Goal: Task Accomplishment & Management: Complete application form

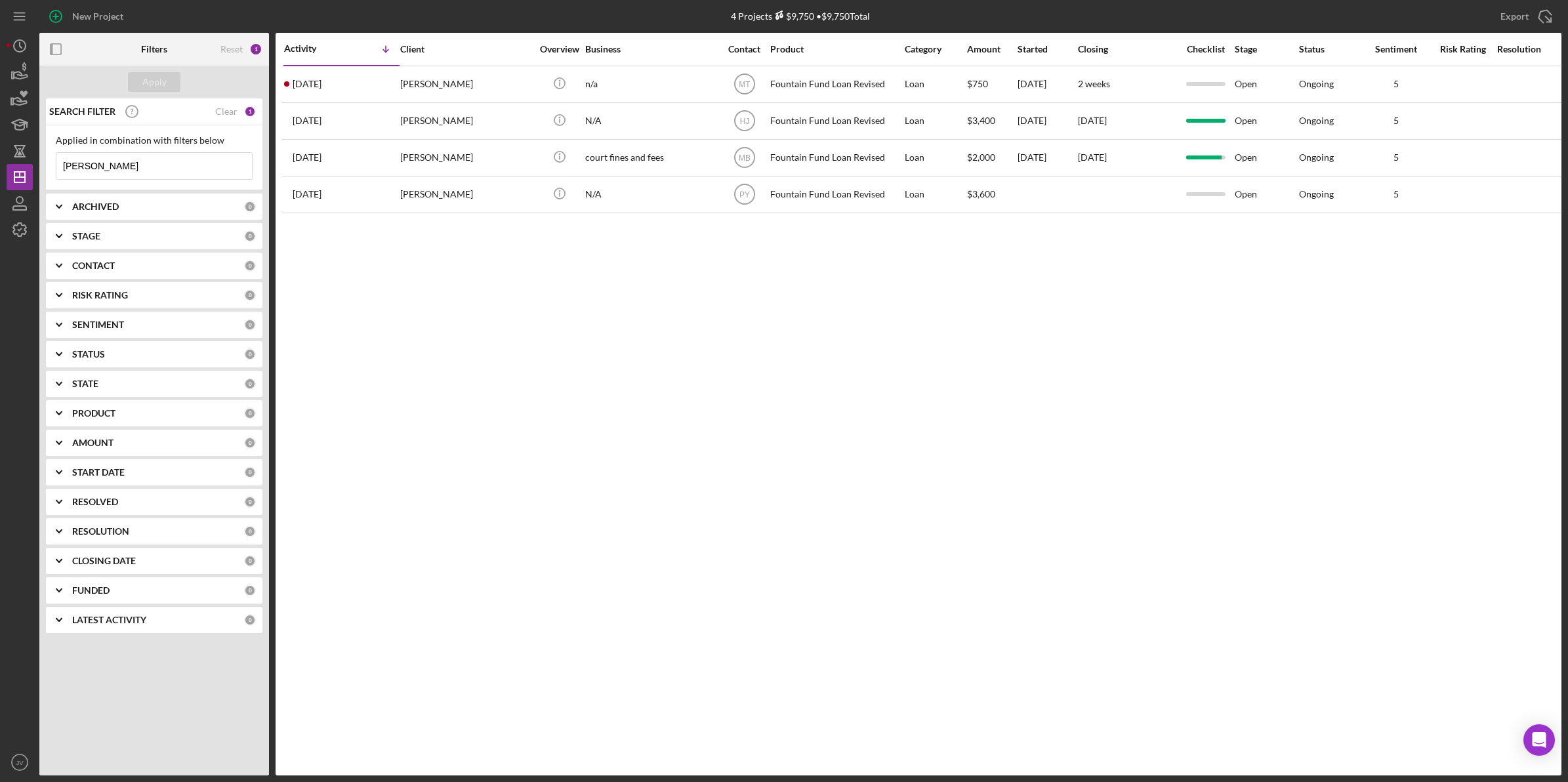
click at [84, 6] on div "New Project" at bounding box center [98, 17] width 52 height 26
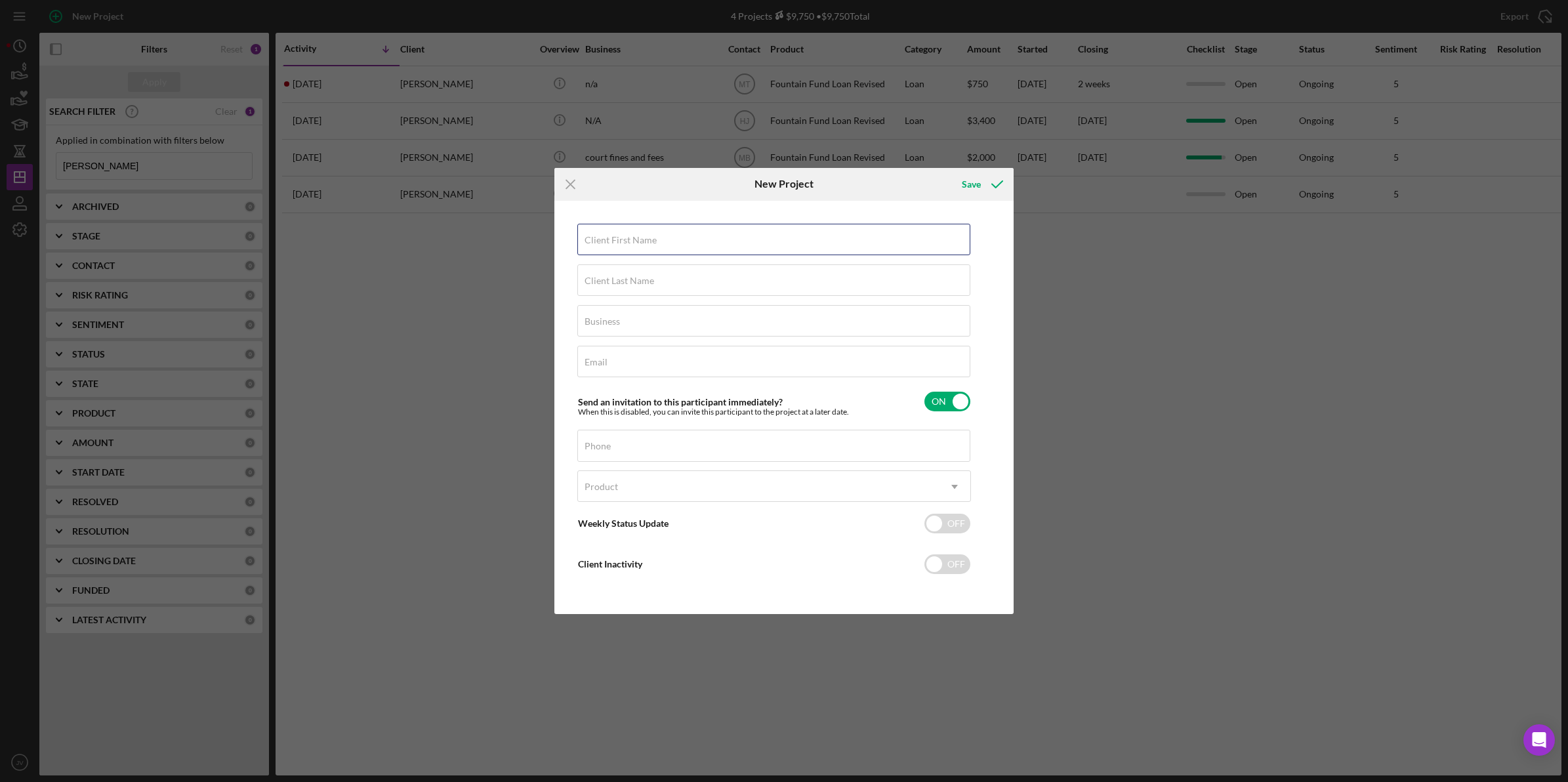
click at [739, 238] on input "Client First Name" at bounding box center [773, 239] width 393 height 31
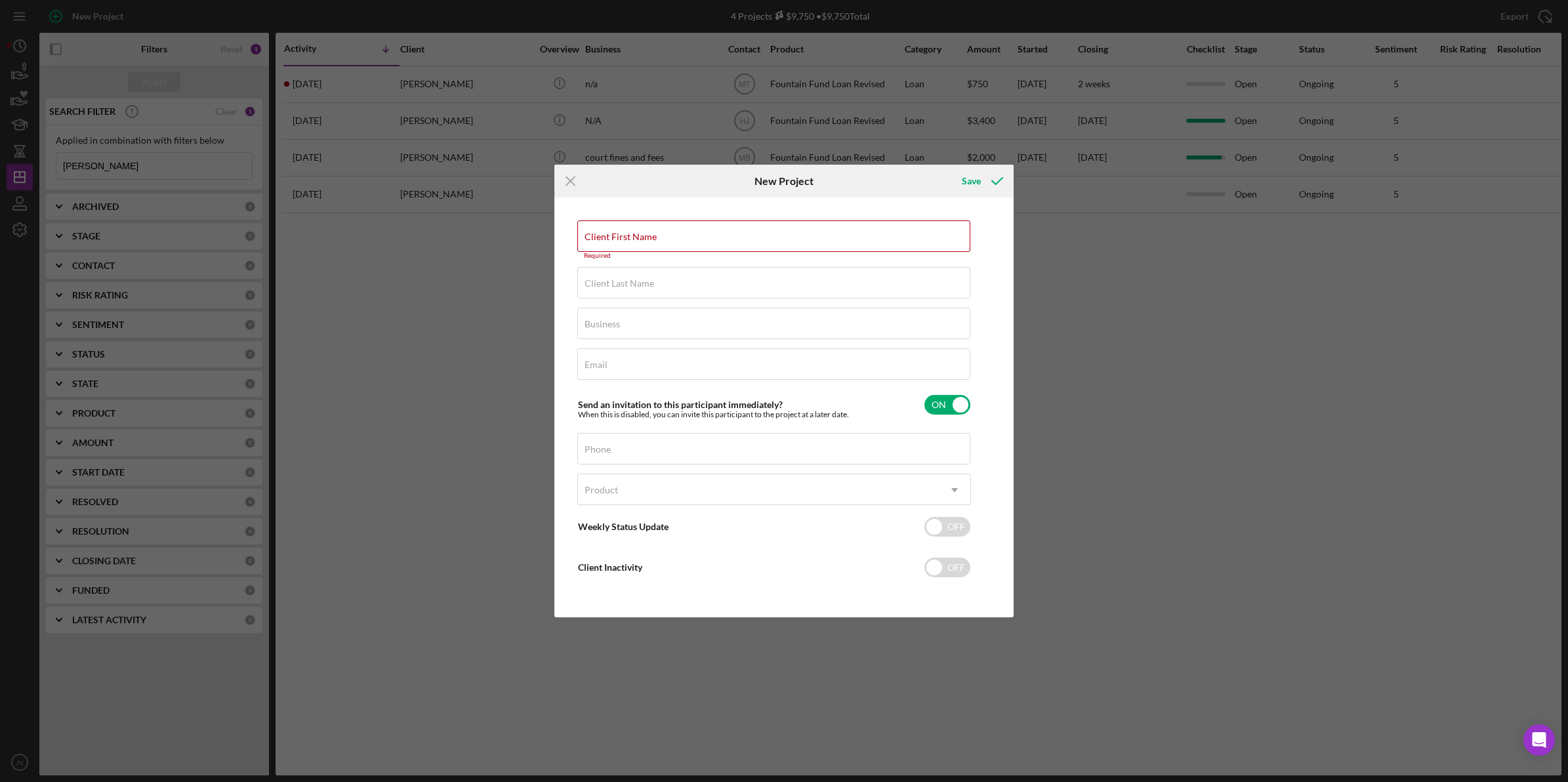
drag, startPoint x: 642, startPoint y: 237, endPoint x: 633, endPoint y: 239, distance: 9.2
click at [641, 237] on label "Client First Name" at bounding box center [621, 237] width 72 height 10
click at [641, 237] on input "Client First Name" at bounding box center [773, 236] width 393 height 31
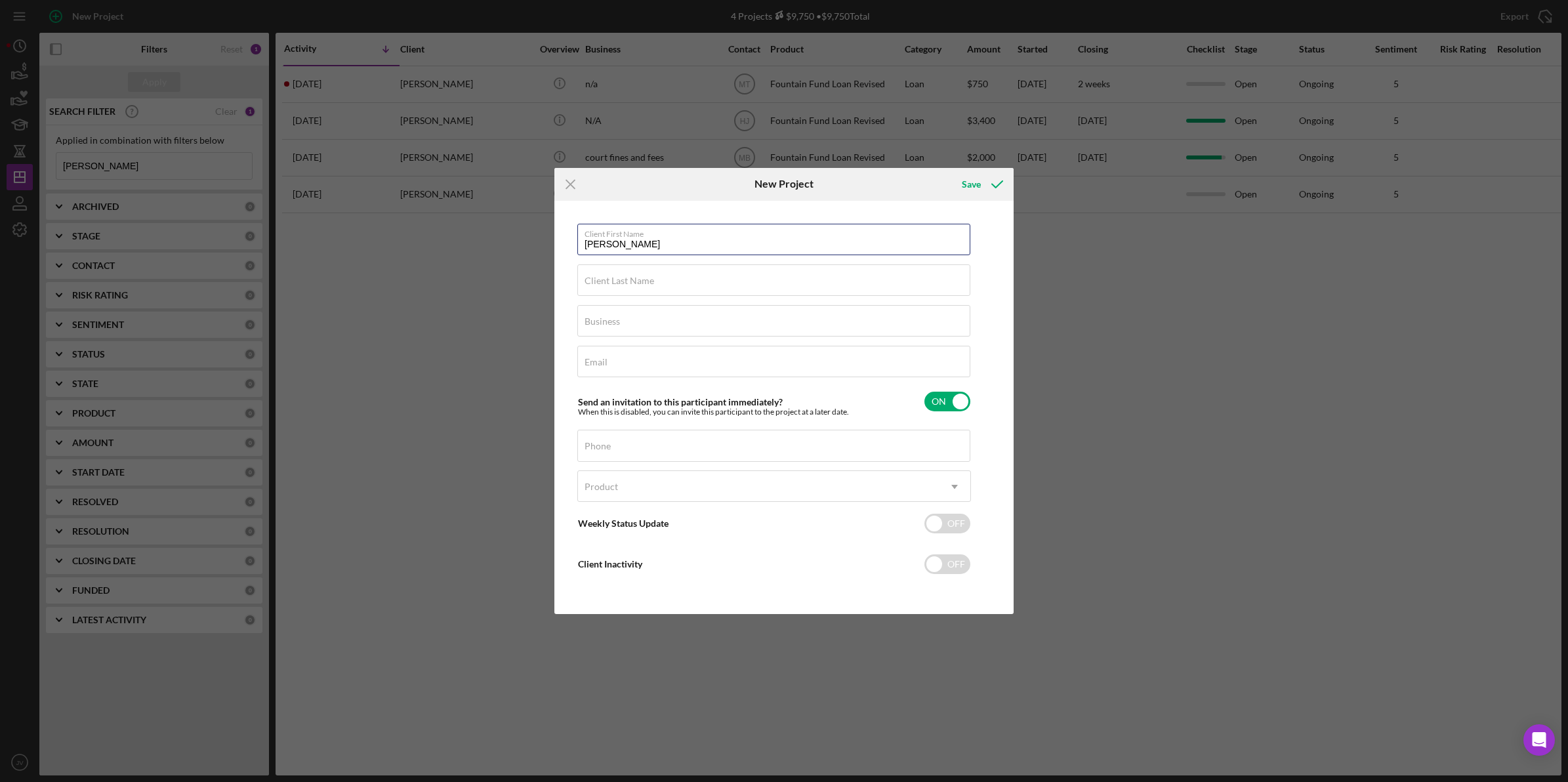
type input "[PERSON_NAME]"
click at [626, 361] on div "Email Required" at bounding box center [774, 362] width 394 height 33
paste input "[EMAIL_ADDRESS][DOMAIN_NAME]"
type input "[EMAIL_ADDRESS][DOMAIN_NAME]"
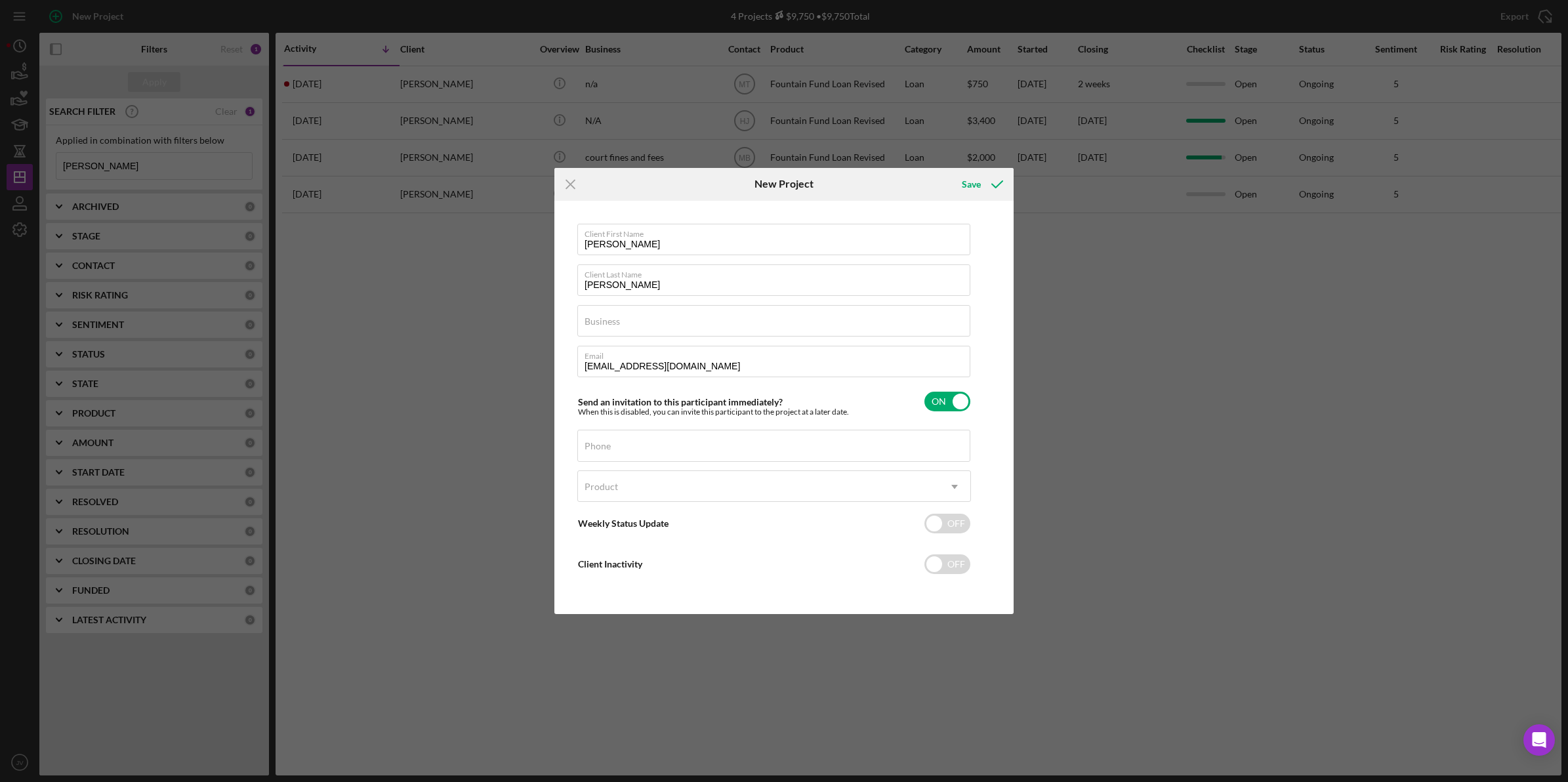
click at [395, 384] on div "Icon/Menu Close New Project Save Client First Name [PERSON_NAME] Client Last Na…" at bounding box center [784, 391] width 1568 height 782
click at [681, 448] on input "Phone" at bounding box center [773, 445] width 393 height 31
paste input "[PHONE_NUMBER]"
type input "[PHONE_NUMBER]"
click at [500, 453] on div "Icon/Menu Close New Project Save Client First Name [PERSON_NAME] Client Last Na…" at bounding box center [784, 391] width 1568 height 782
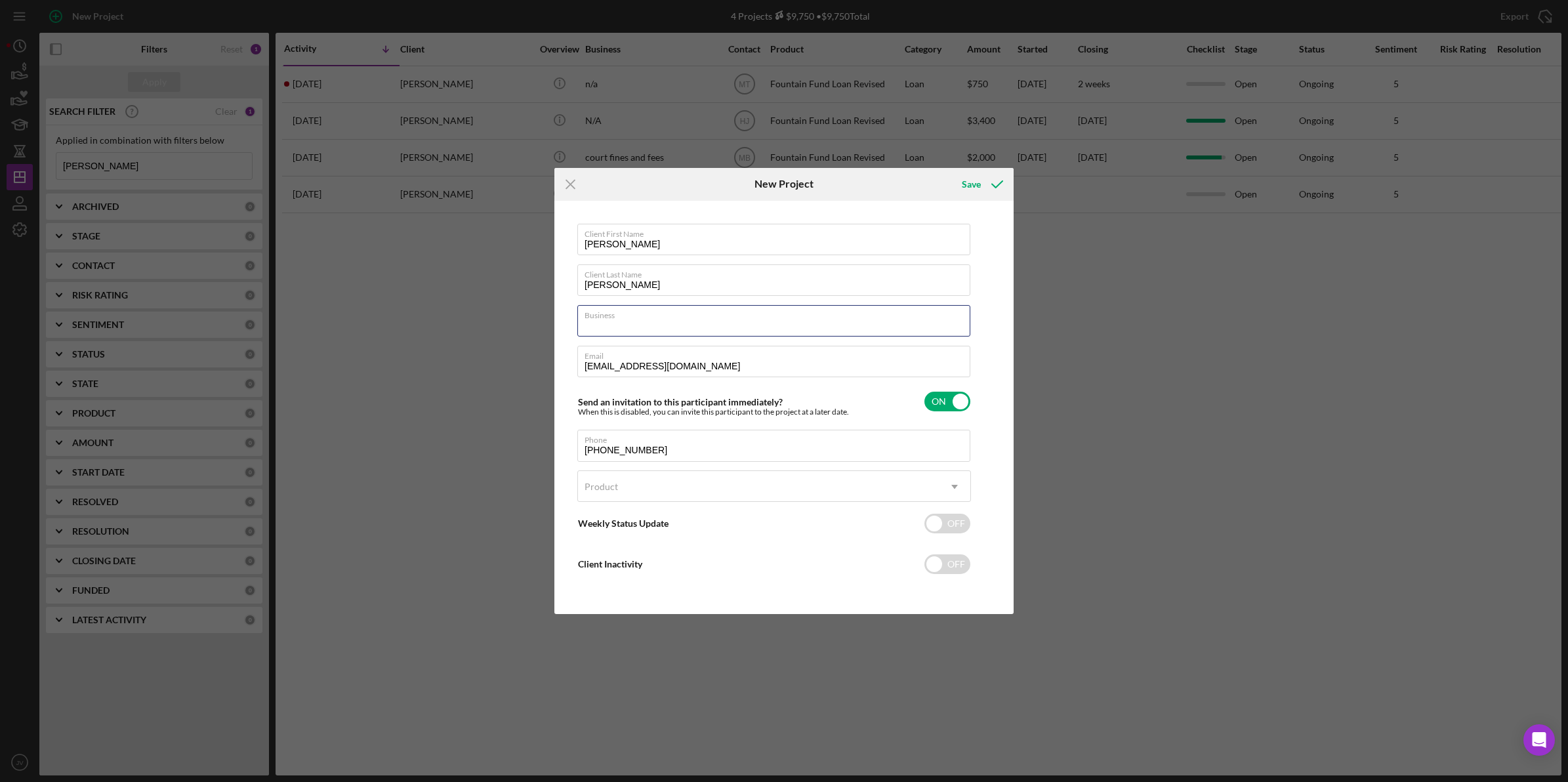
click at [647, 323] on input "Business" at bounding box center [773, 320] width 393 height 31
type input "N/A"
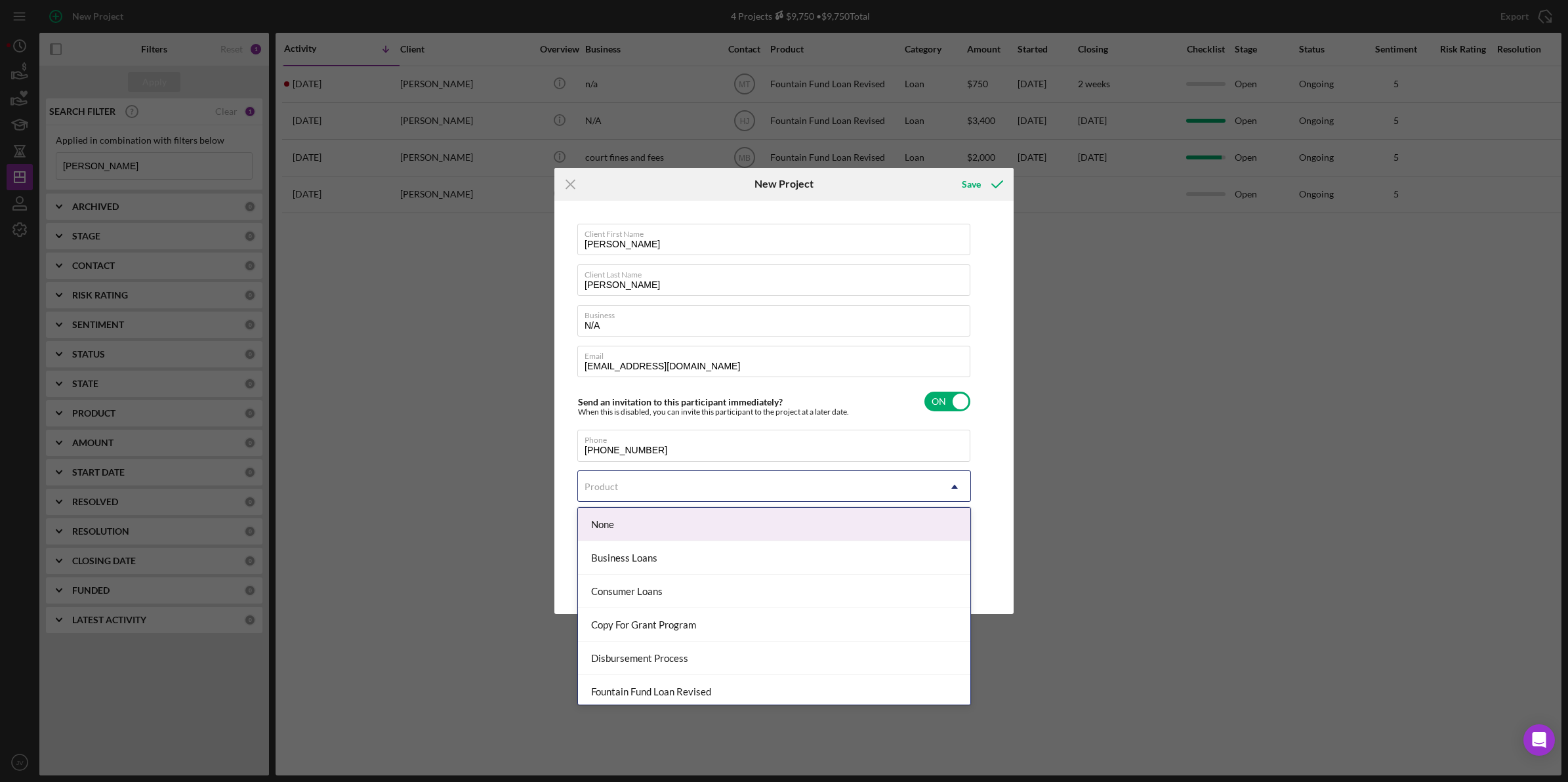
click at [642, 487] on div "Product" at bounding box center [758, 486] width 361 height 30
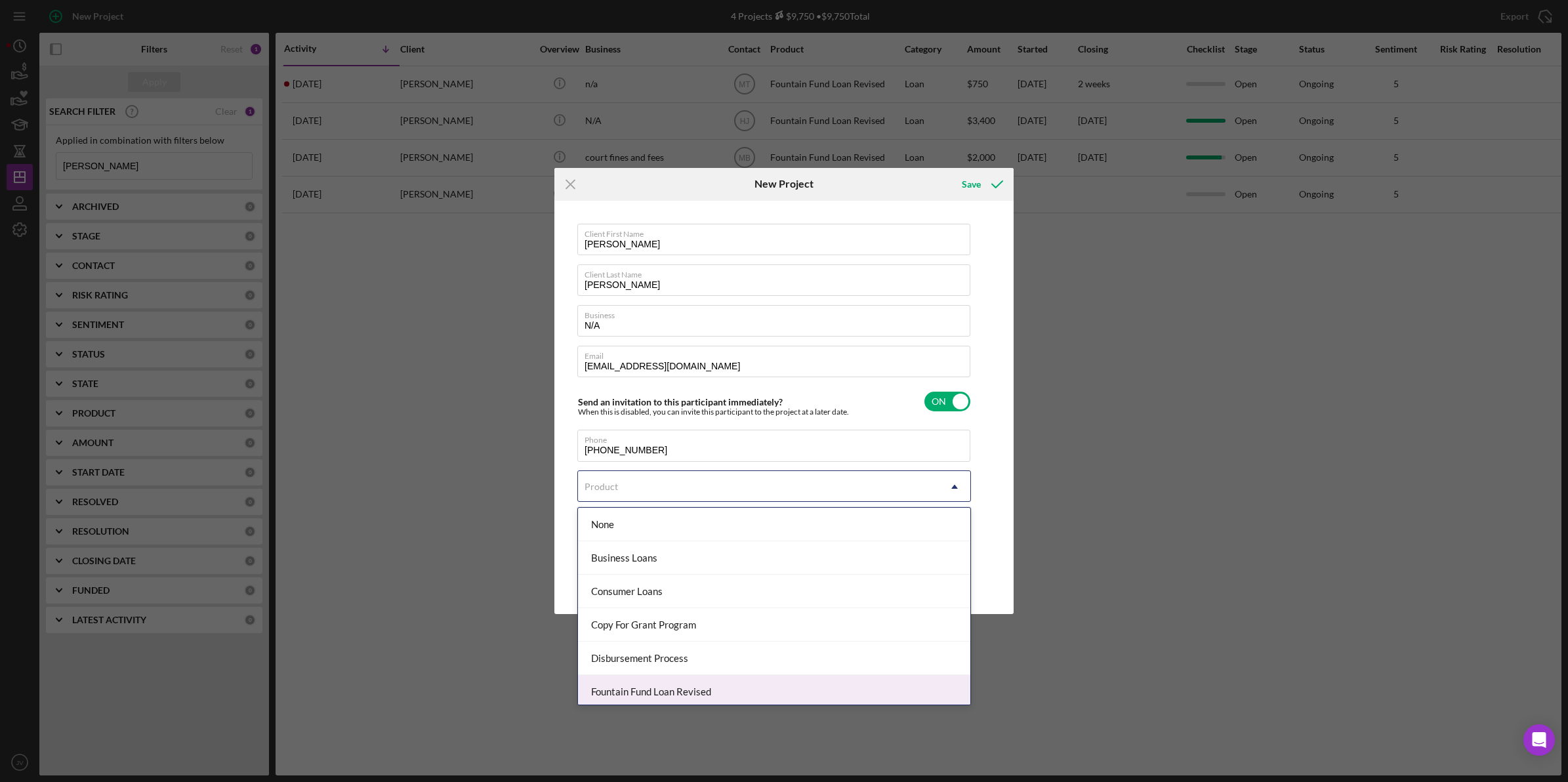
click at [700, 690] on div "Fountain Fund Loan Revised" at bounding box center [774, 692] width 393 height 33
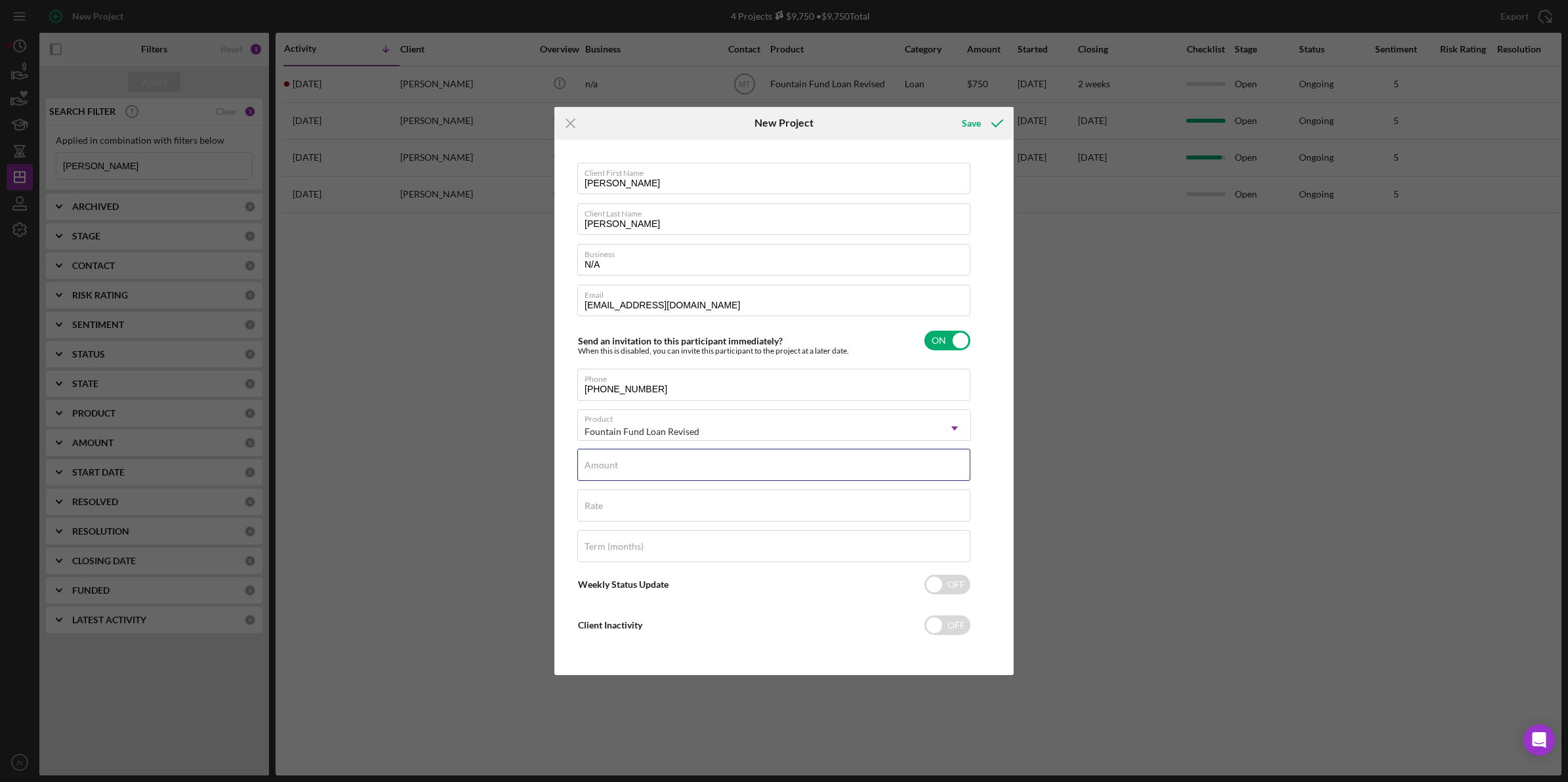
click at [688, 461] on div "Amount" at bounding box center [774, 465] width 394 height 33
type input "$3,000"
click at [679, 489] on input "Rate" at bounding box center [773, 504] width 393 height 31
type input "3.000%"
click at [477, 498] on div "Icon/Menu Close New Project Save Client First Name [PERSON_NAME] Client Last Na…" at bounding box center [784, 391] width 1568 height 782
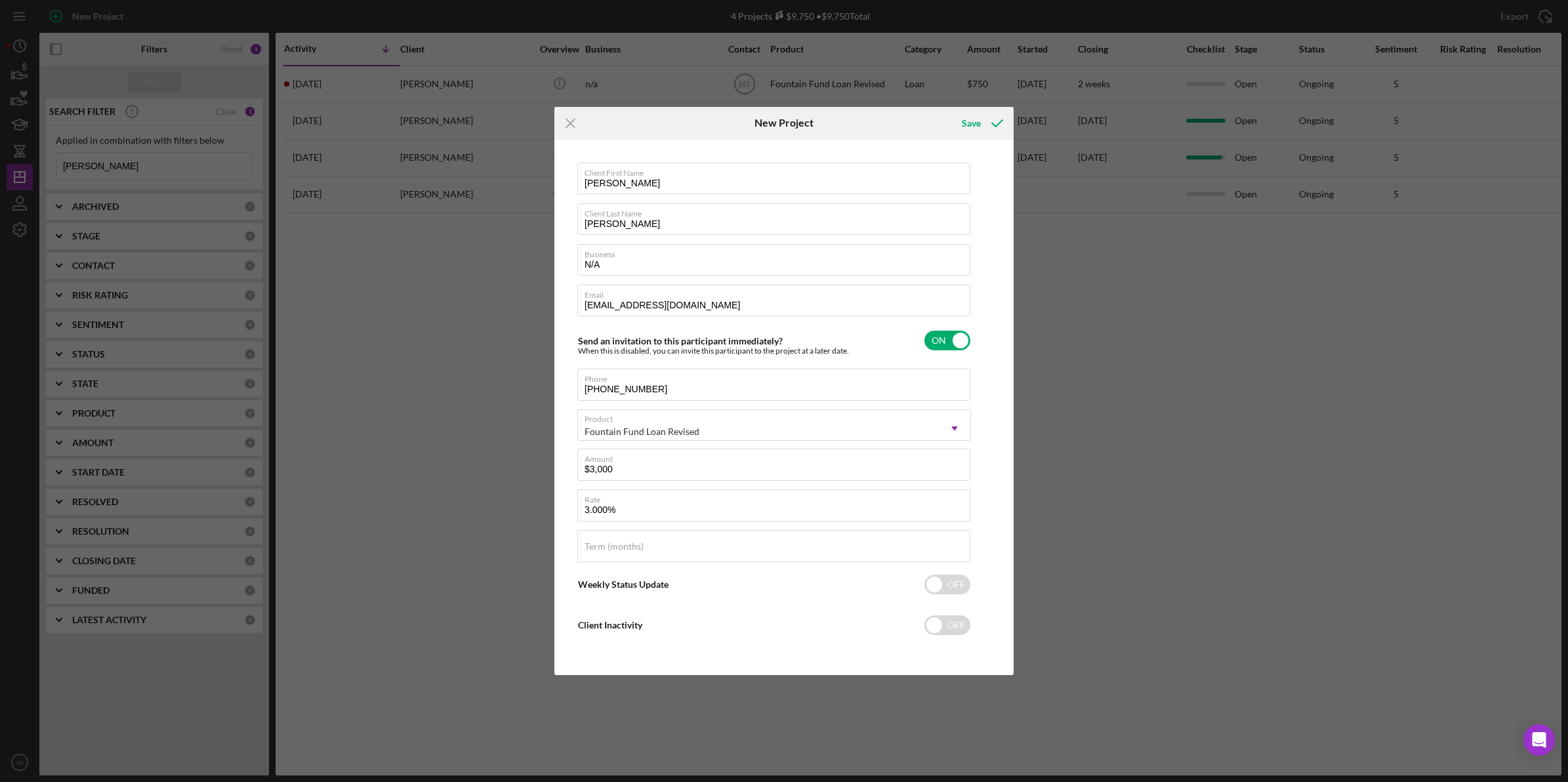
click at [989, 128] on icon "submit" at bounding box center [997, 123] width 33 height 33
